Goal: Task Accomplishment & Management: Manage account settings

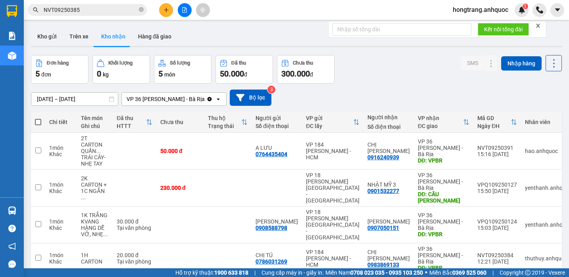
scroll to position [40, 0]
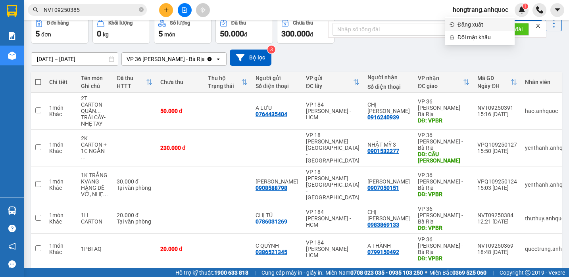
click at [475, 27] on span "Đăng xuất" at bounding box center [483, 24] width 52 height 9
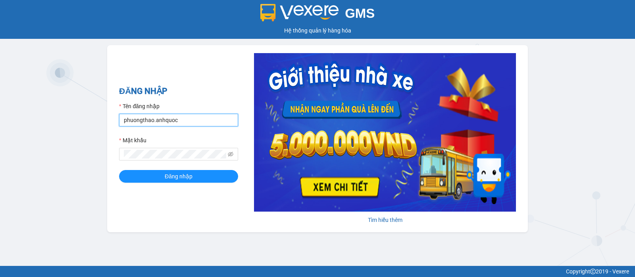
click at [203, 123] on input "phuongthao.anhquoc" at bounding box center [178, 120] width 119 height 13
type input "minhhieu.anhquoc"
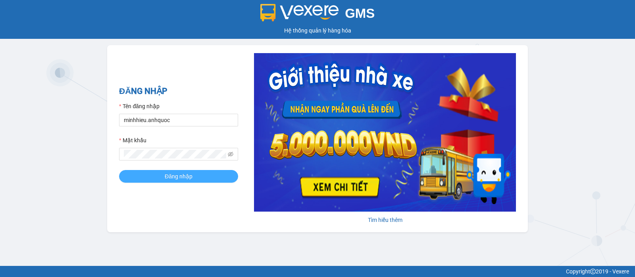
click at [199, 183] on button "Đăng nhập" at bounding box center [178, 176] width 119 height 13
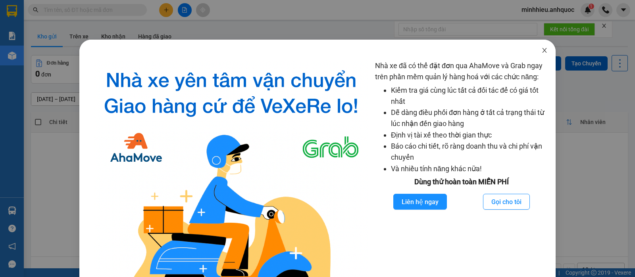
click at [541, 50] on icon "close" at bounding box center [544, 50] width 6 height 6
